Goal: Task Accomplishment & Management: Complete application form

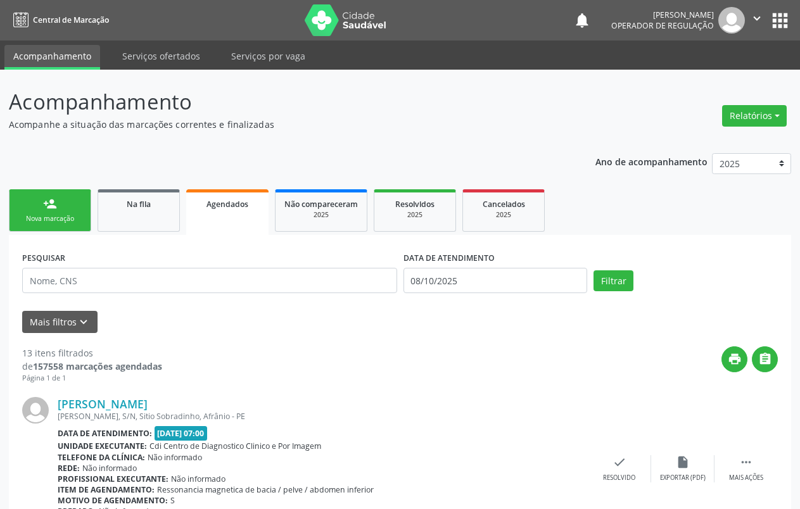
click at [62, 208] on link "person_add Nova marcação" at bounding box center [50, 210] width 82 height 42
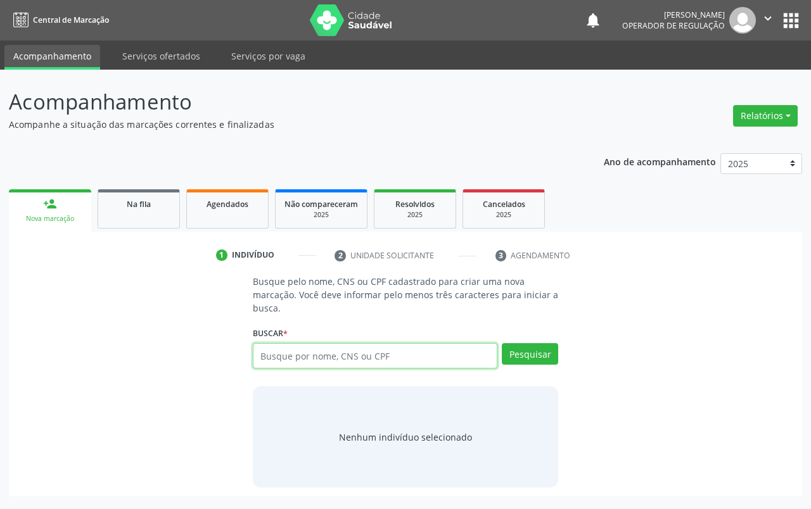
click at [384, 361] on input "text" at bounding box center [375, 355] width 245 height 25
type input "706208519923765"
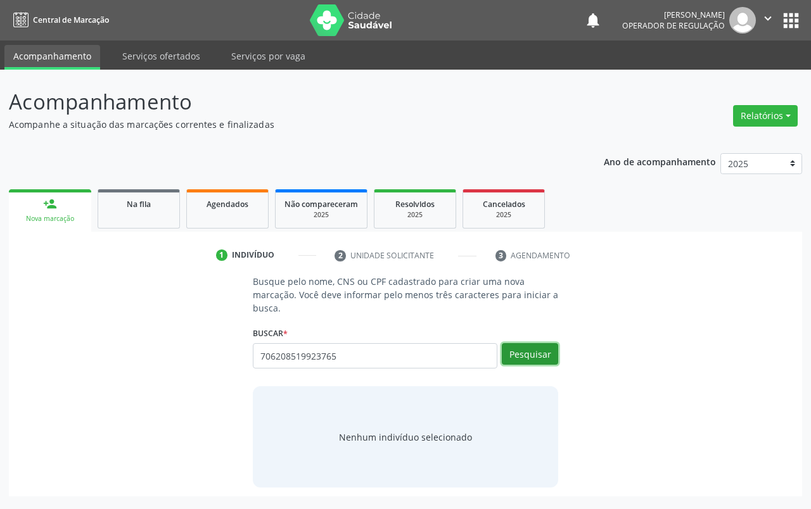
click at [534, 350] on button "Pesquisar" at bounding box center [530, 354] width 56 height 22
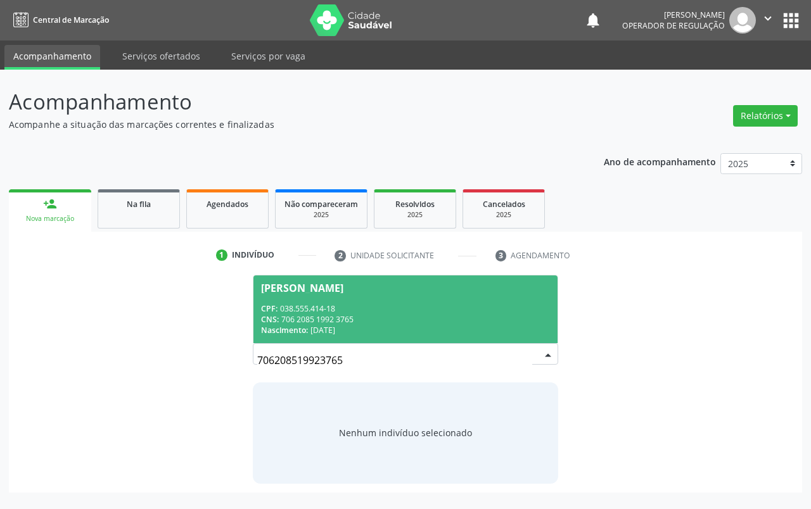
click at [451, 298] on span "[PERSON_NAME] CPF: 038.555.414-18 CNS: 706 2085 1992 3765 Nascimento: [DATE]" at bounding box center [405, 310] width 304 height 68
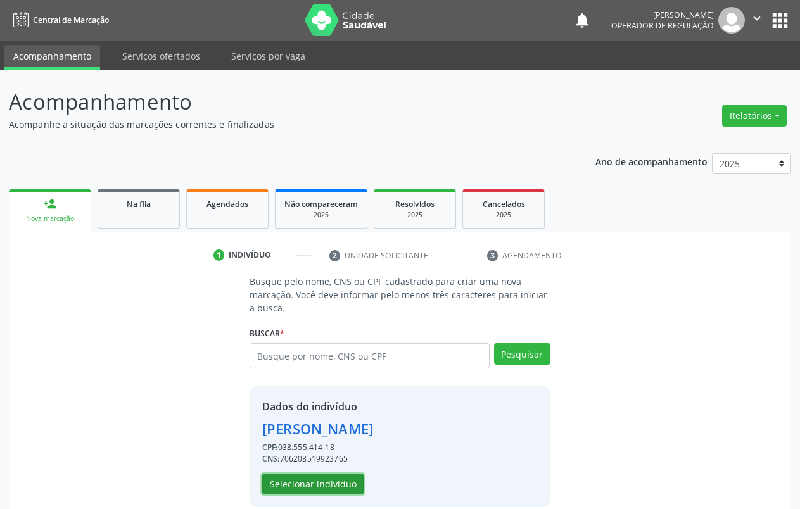
click at [295, 487] on button "Selecionar indivíduo" at bounding box center [312, 485] width 101 height 22
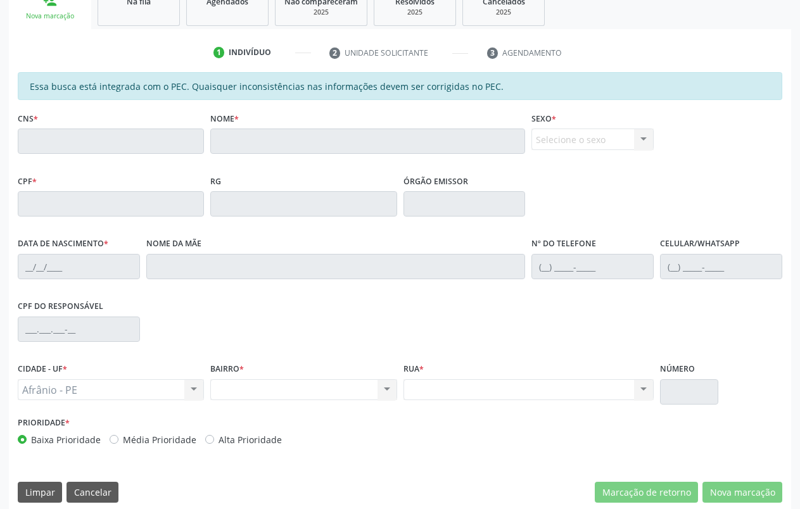
scroll to position [205, 0]
